Goal: Communication & Community: Answer question/provide support

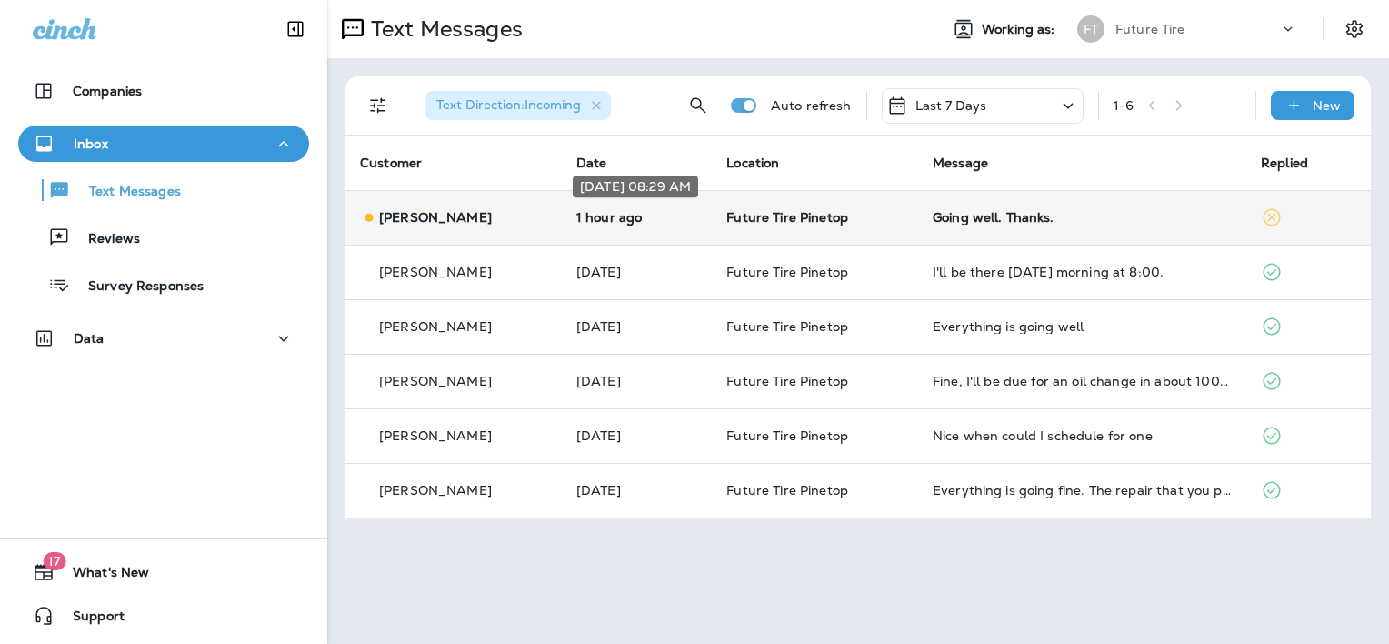
drag, startPoint x: 0, startPoint y: 0, endPoint x: 615, endPoint y: 217, distance: 652.7
click at [615, 217] on p "1 hour ago" at bounding box center [636, 217] width 121 height 15
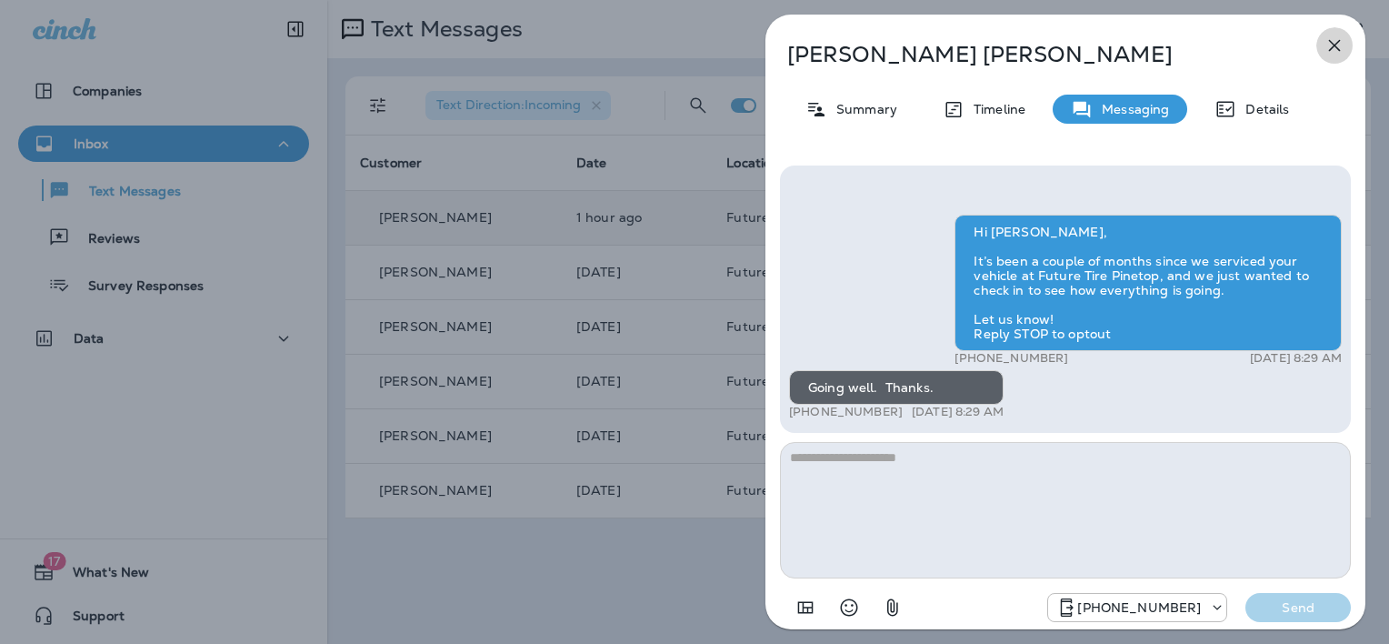
click at [1333, 40] on icon "button" at bounding box center [1335, 46] width 22 height 22
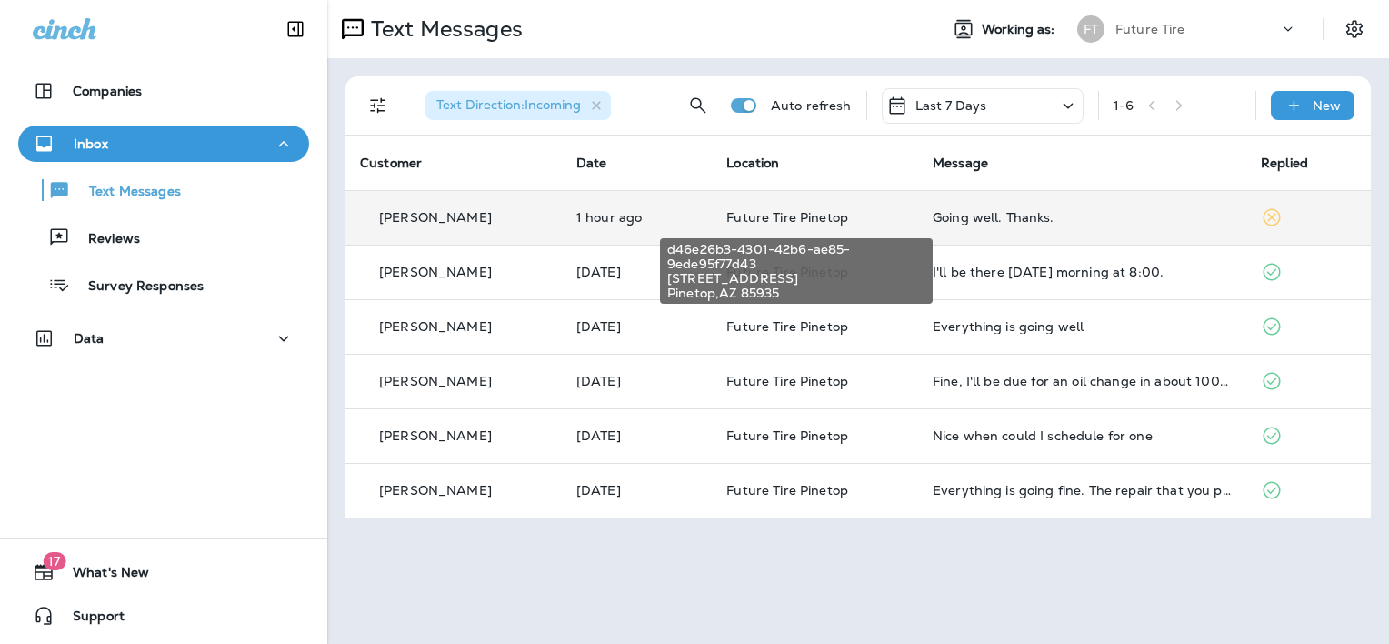
click at [756, 215] on span "Future Tire Pinetop" at bounding box center [787, 217] width 122 height 16
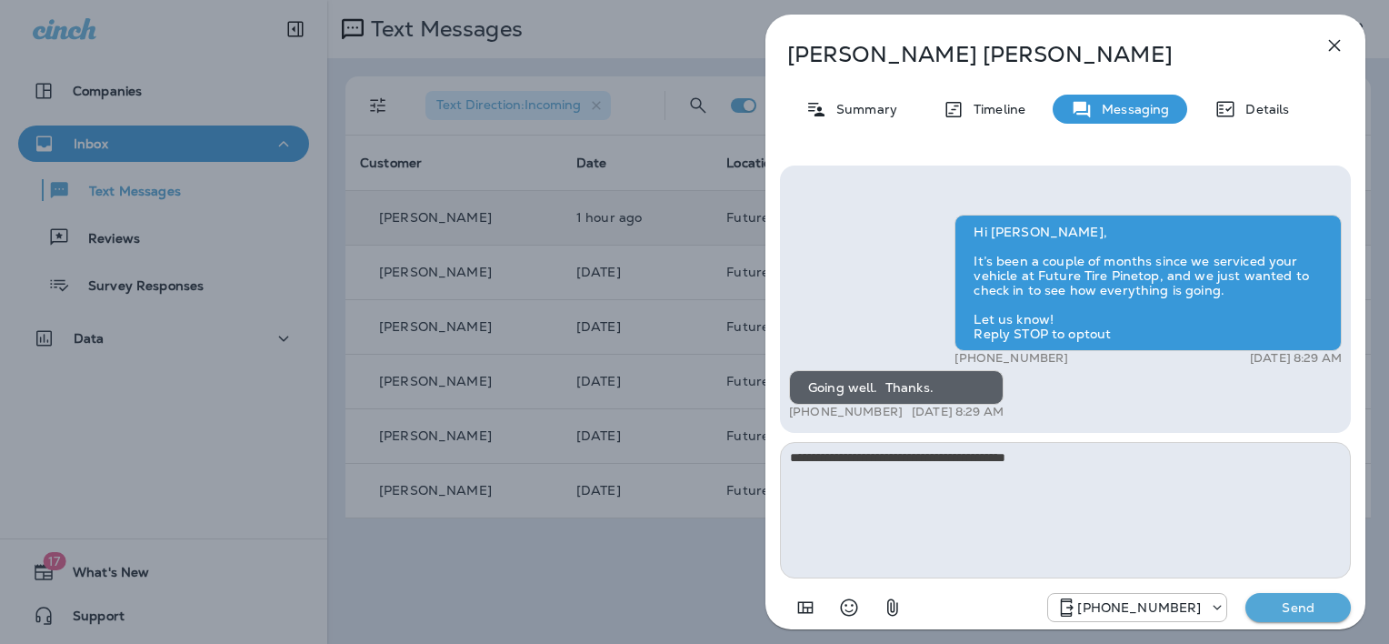
type textarea "**********"
click at [1268, 607] on p "Send" at bounding box center [1298, 607] width 76 height 16
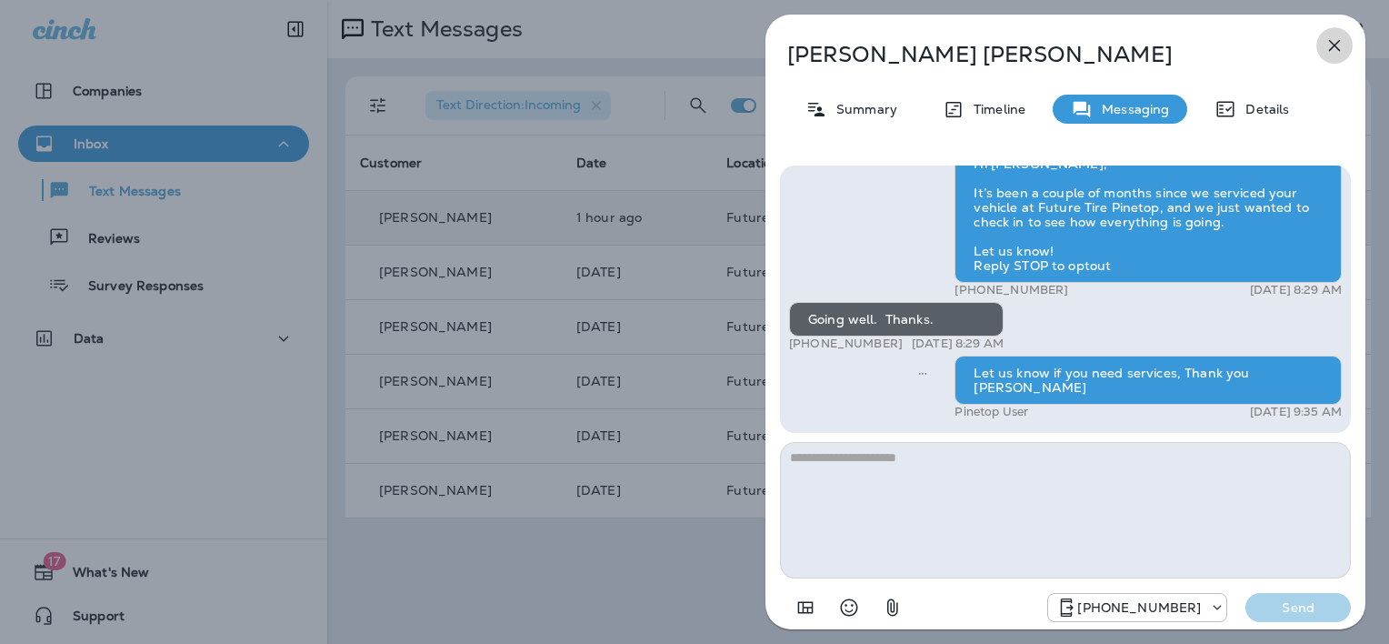
click at [1334, 44] on icon "button" at bounding box center [1335, 46] width 22 height 22
